Goal: Register for event/course

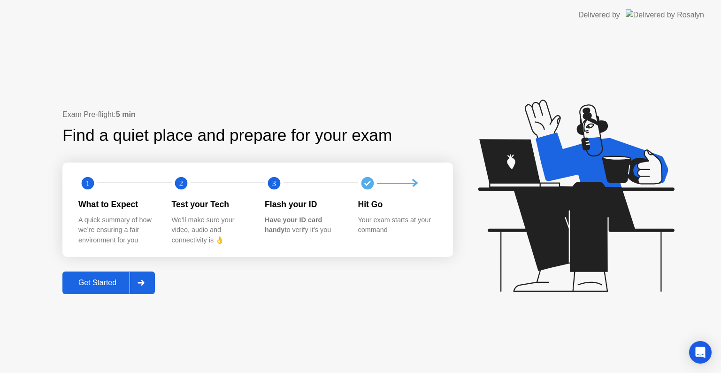
click at [103, 285] on div "Get Started" at bounding box center [97, 282] width 64 height 8
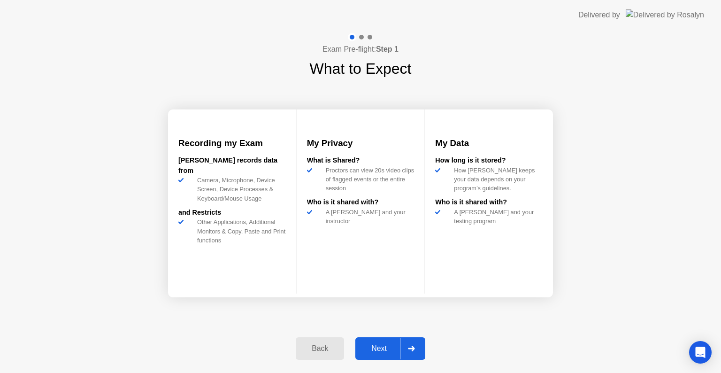
click at [376, 352] on div "Next" at bounding box center [379, 348] width 42 height 8
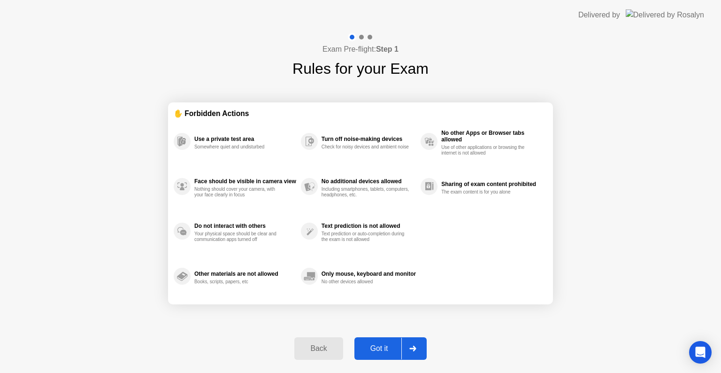
click at [383, 351] on div "Got it" at bounding box center [379, 348] width 44 height 8
select select "**********"
select select "*******"
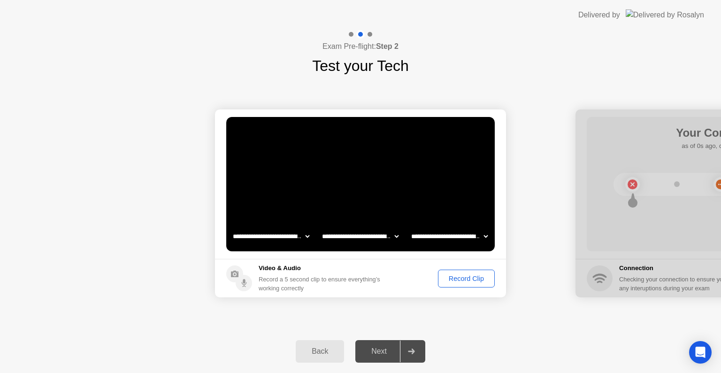
click at [463, 276] on div "Record Clip" at bounding box center [466, 279] width 50 height 8
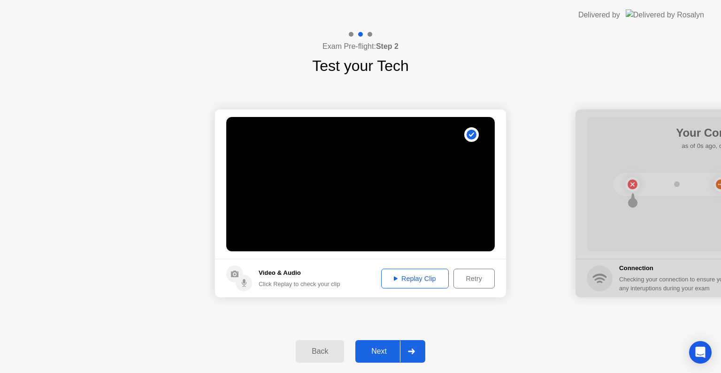
click at [375, 351] on div "Next" at bounding box center [379, 351] width 42 height 8
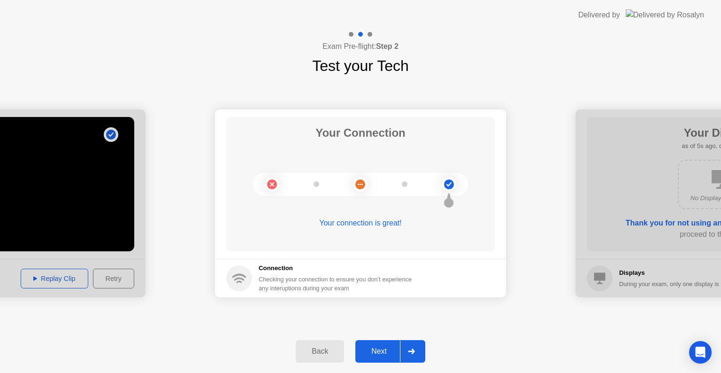
click at [375, 351] on div "Next" at bounding box center [379, 351] width 42 height 8
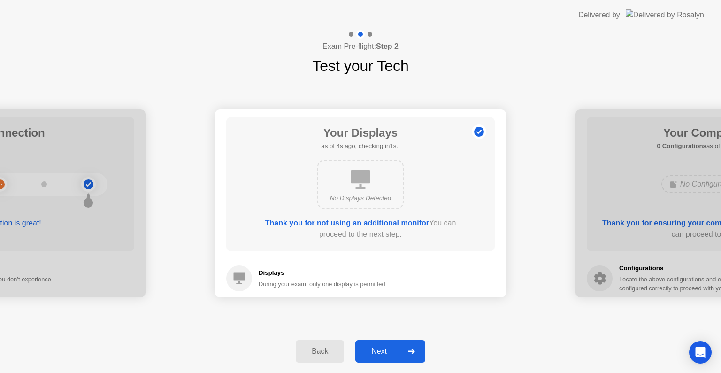
click at [375, 351] on div "Next" at bounding box center [379, 351] width 42 height 8
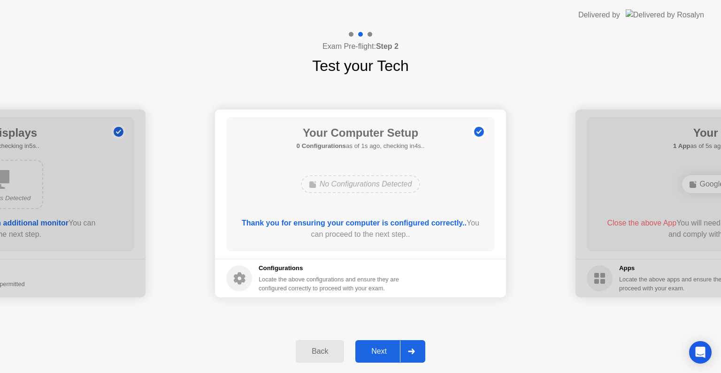
click at [375, 351] on div "Next" at bounding box center [379, 351] width 42 height 8
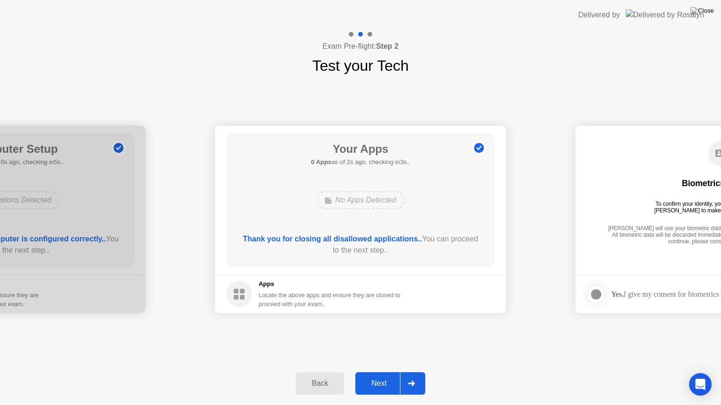
click at [374, 372] on div "Next" at bounding box center [379, 384] width 42 height 8
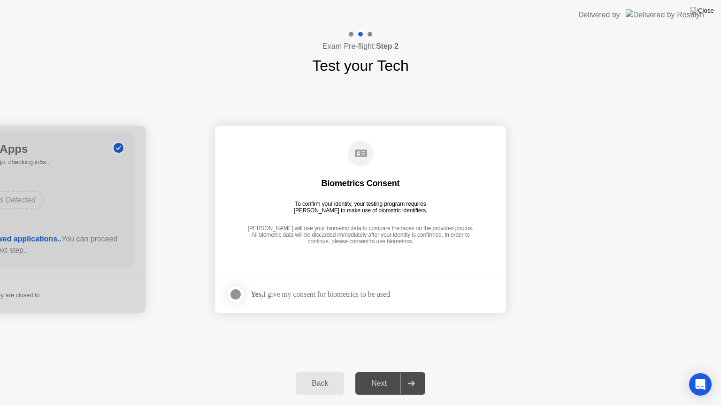
click at [233, 295] on div at bounding box center [235, 294] width 11 height 11
click at [370, 372] on div "Next" at bounding box center [379, 384] width 42 height 8
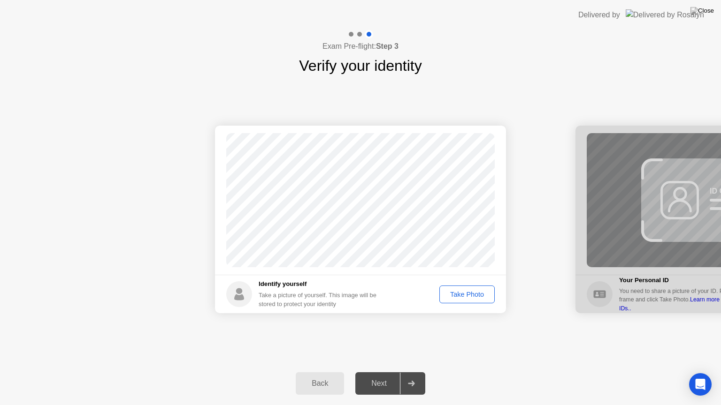
click at [477, 295] on div "Take Photo" at bounding box center [467, 295] width 49 height 8
click at [385, 372] on div "Next" at bounding box center [379, 384] width 42 height 8
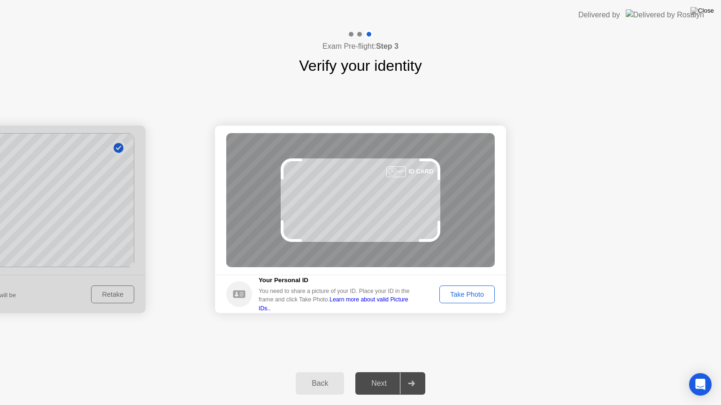
click at [456, 292] on div "Take Photo" at bounding box center [467, 295] width 49 height 8
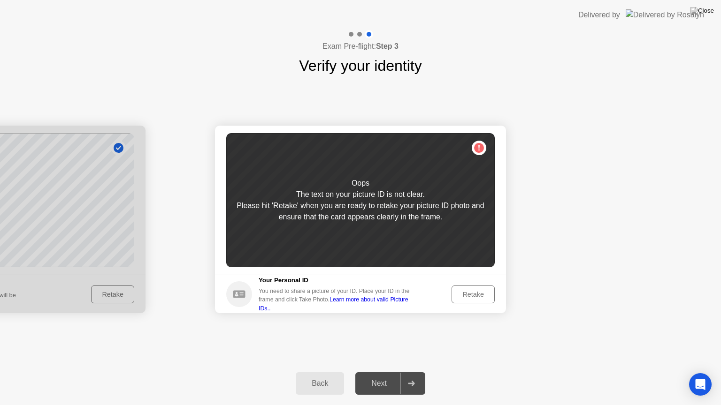
click at [479, 293] on div "Retake" at bounding box center [473, 295] width 37 height 8
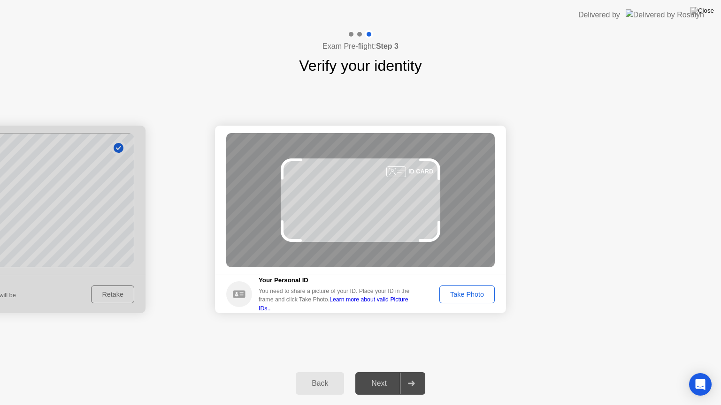
click at [479, 293] on div "Take Photo" at bounding box center [467, 295] width 49 height 8
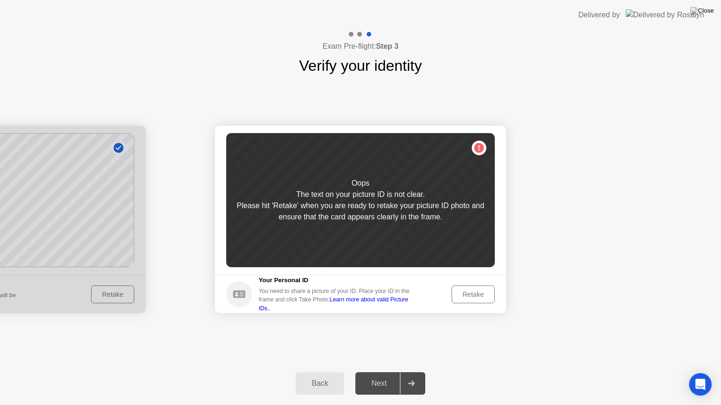
click at [479, 293] on div "Retake" at bounding box center [473, 295] width 37 height 8
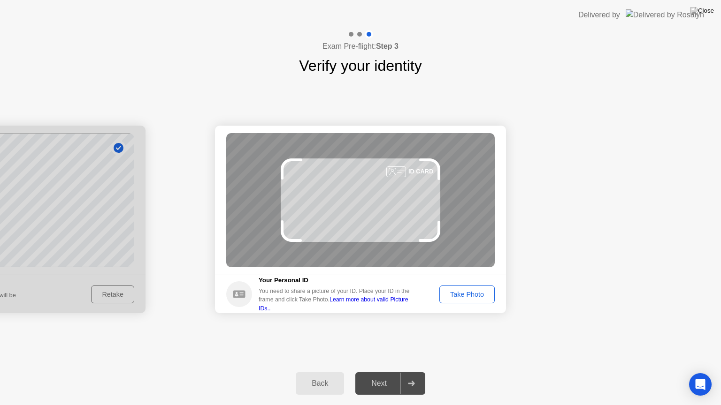
click at [455, 293] on div "Take Photo" at bounding box center [467, 295] width 49 height 8
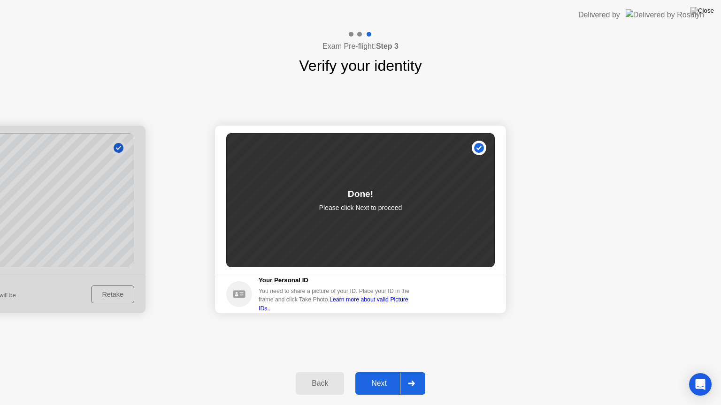
click at [383, 372] on div "Next" at bounding box center [379, 384] width 42 height 8
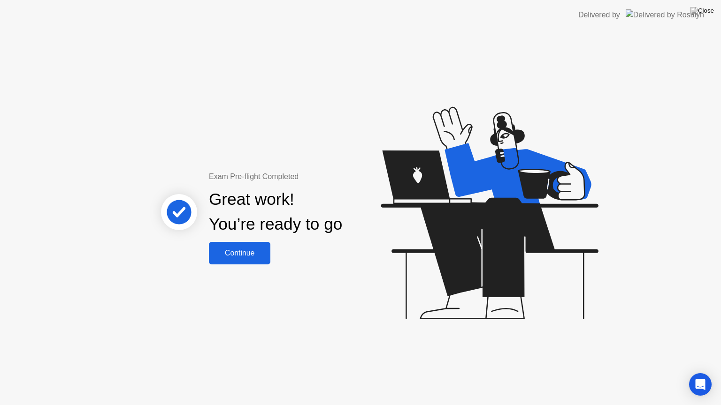
click at [274, 255] on div "Exam Pre-flight Completed Great work! You’re ready to go Continue" at bounding box center [275, 217] width 253 height 93
click at [241, 260] on button "Continue" at bounding box center [239, 253] width 61 height 23
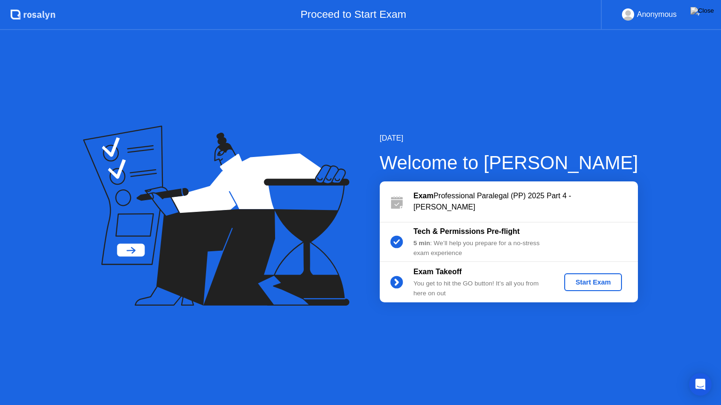
click at [586, 282] on div "Start Exam" at bounding box center [593, 283] width 50 height 8
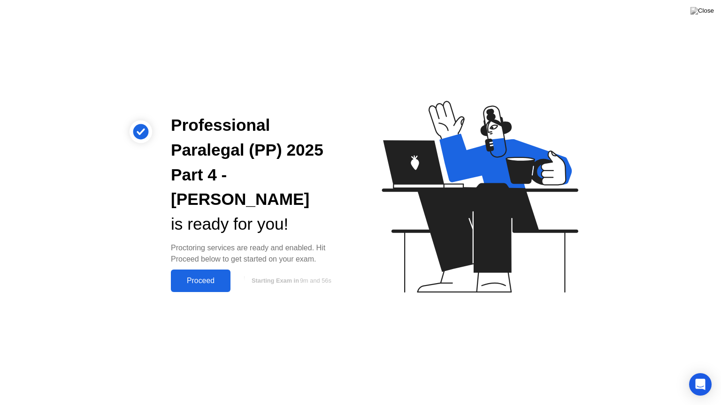
click at [212, 277] on div "Proceed" at bounding box center [201, 281] width 54 height 8
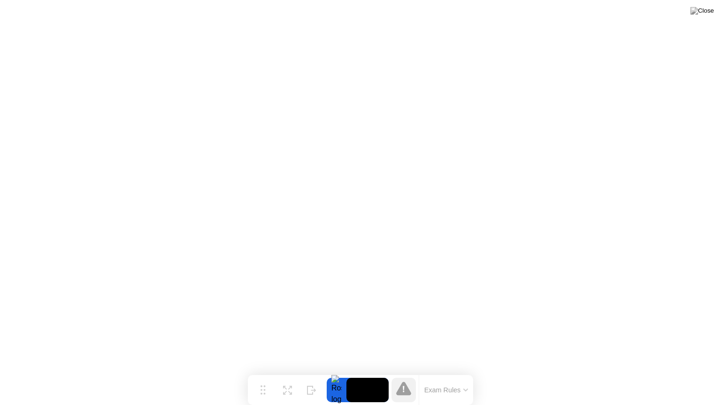
click at [462, 372] on button "Exam Rules" at bounding box center [446, 390] width 50 height 8
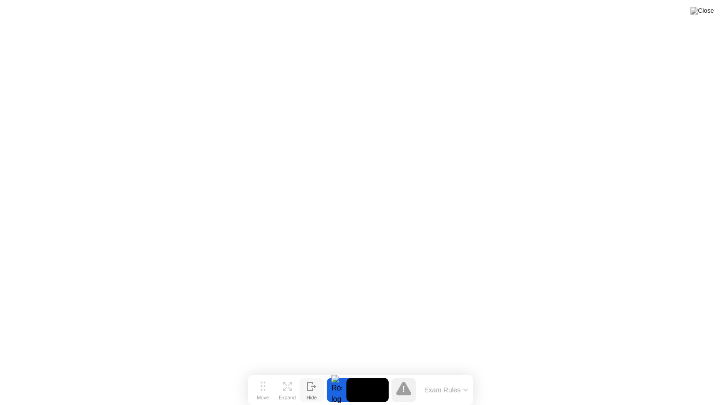
click at [313, 372] on div "Hide" at bounding box center [311, 398] width 10 height 6
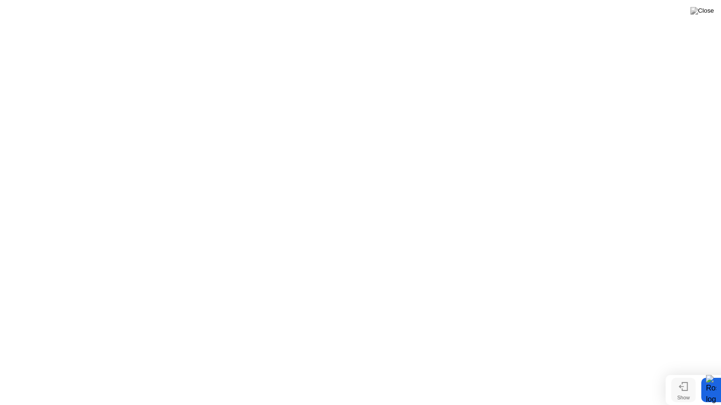
click at [681, 372] on icon at bounding box center [683, 386] width 9 height 9
